Goal: Find specific page/section: Find specific page/section

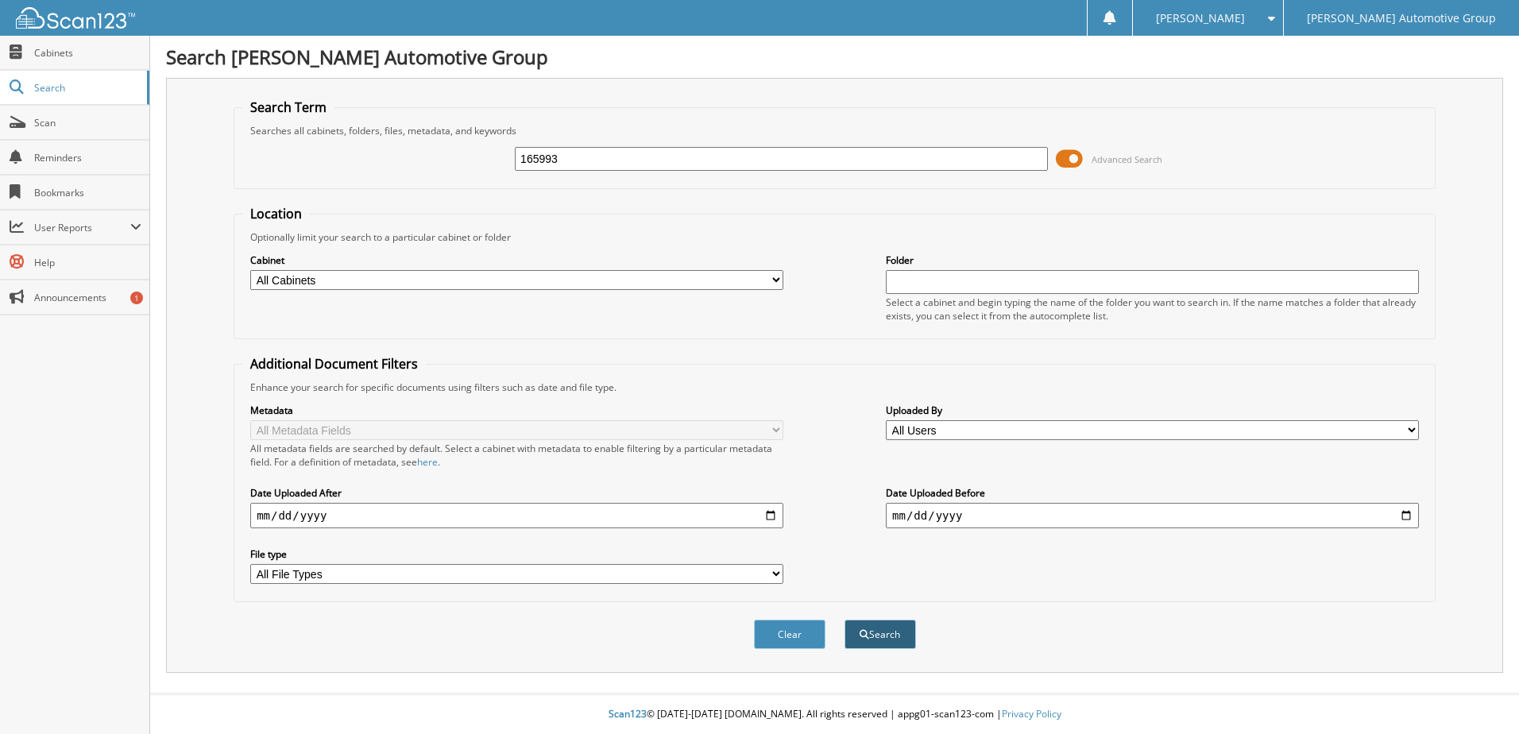
type input "165993"
click at [875, 640] on button "Search" at bounding box center [879, 634] width 71 height 29
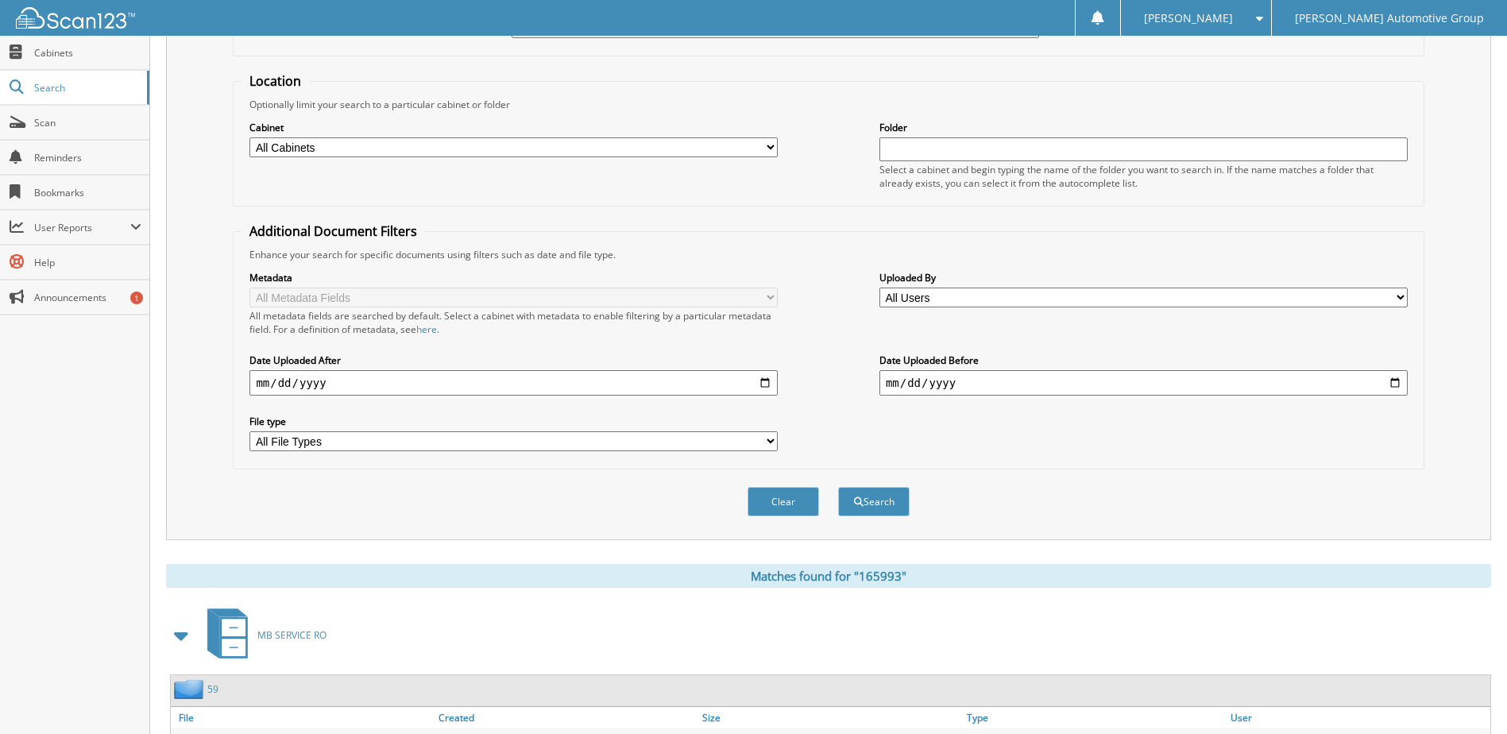
scroll to position [216, 0]
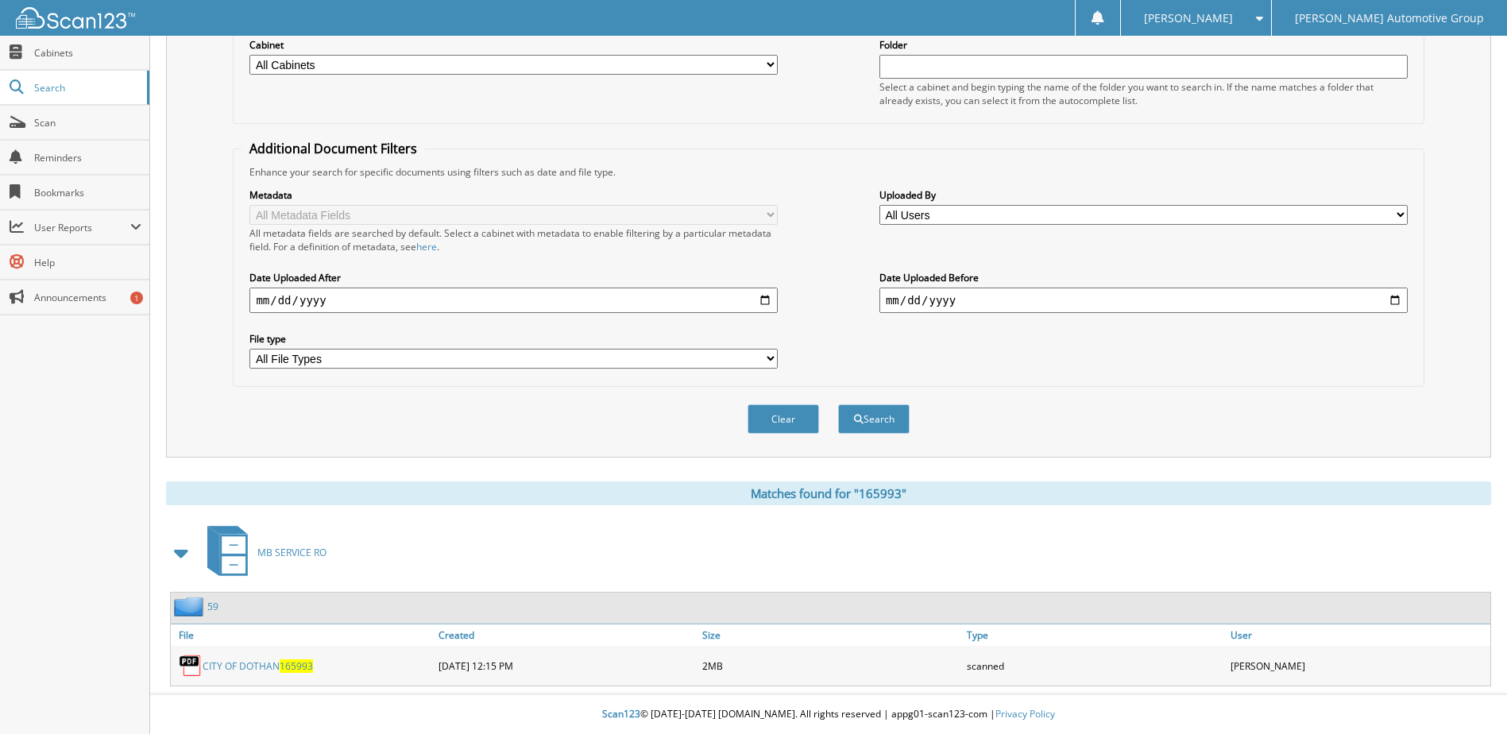
click at [285, 663] on span "165993" at bounding box center [296, 666] width 33 height 14
